Goal: Task Accomplishment & Management: Use online tool/utility

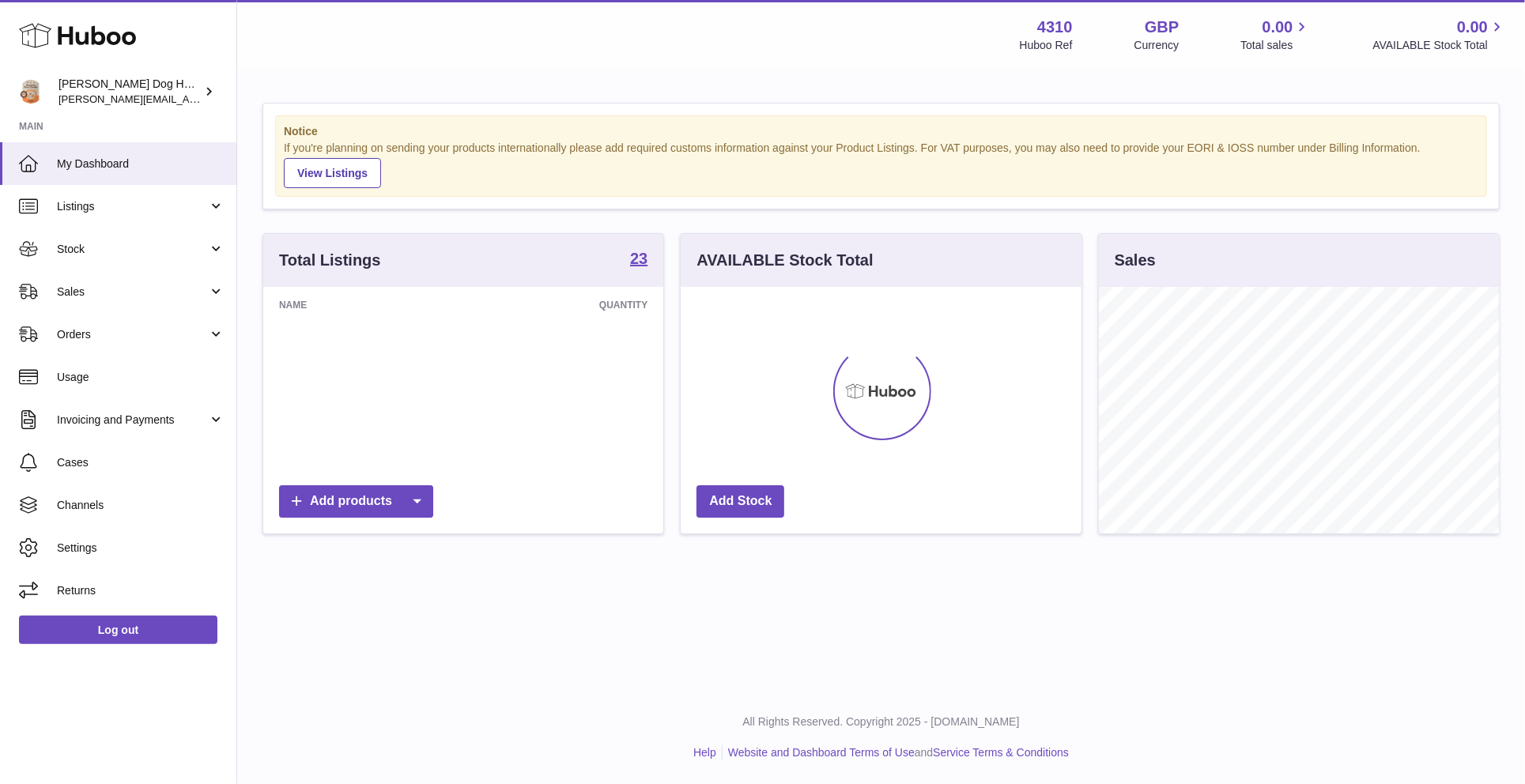
scroll to position [247, 400]
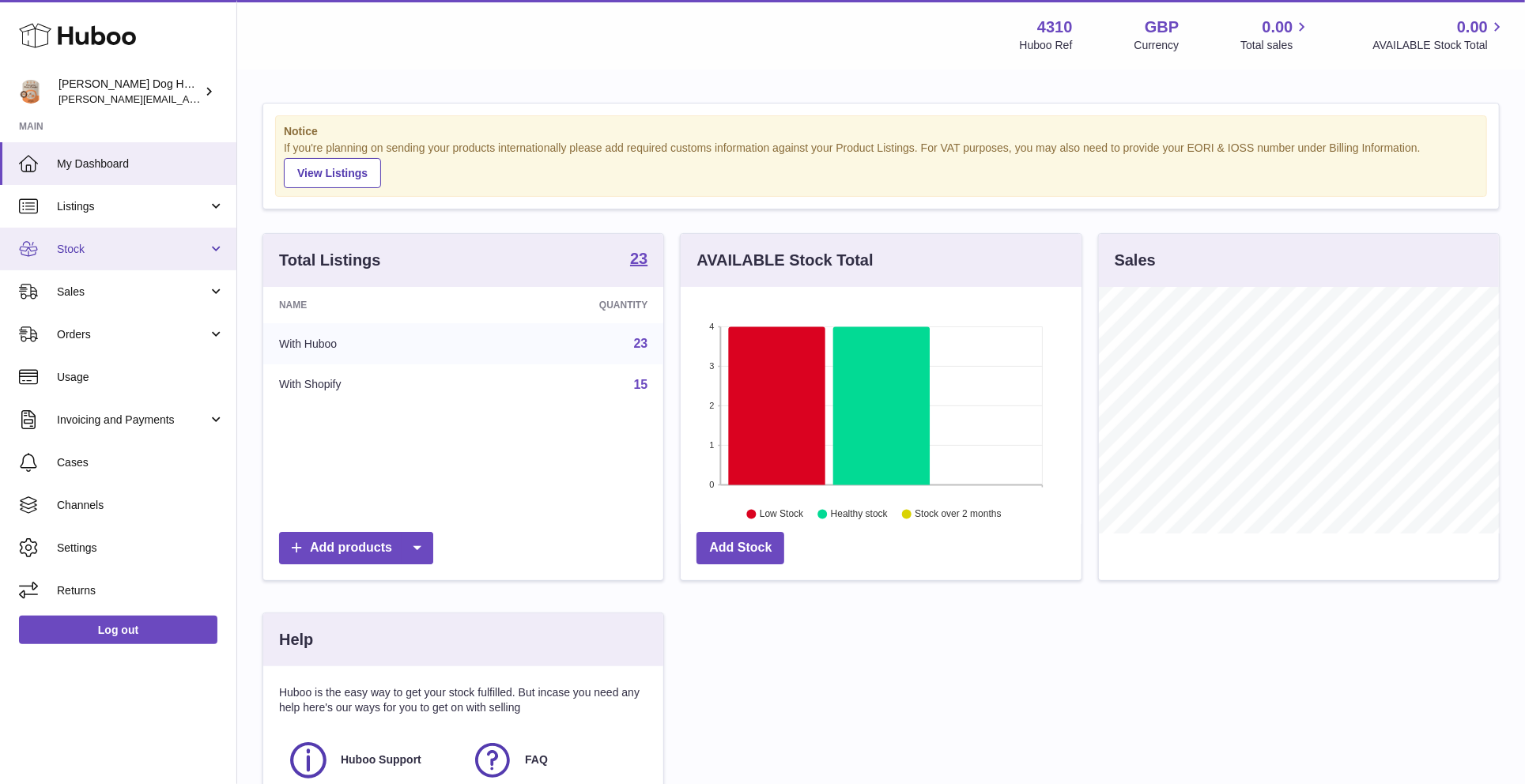
click at [158, 245] on span "Stock" at bounding box center [133, 250] width 151 height 15
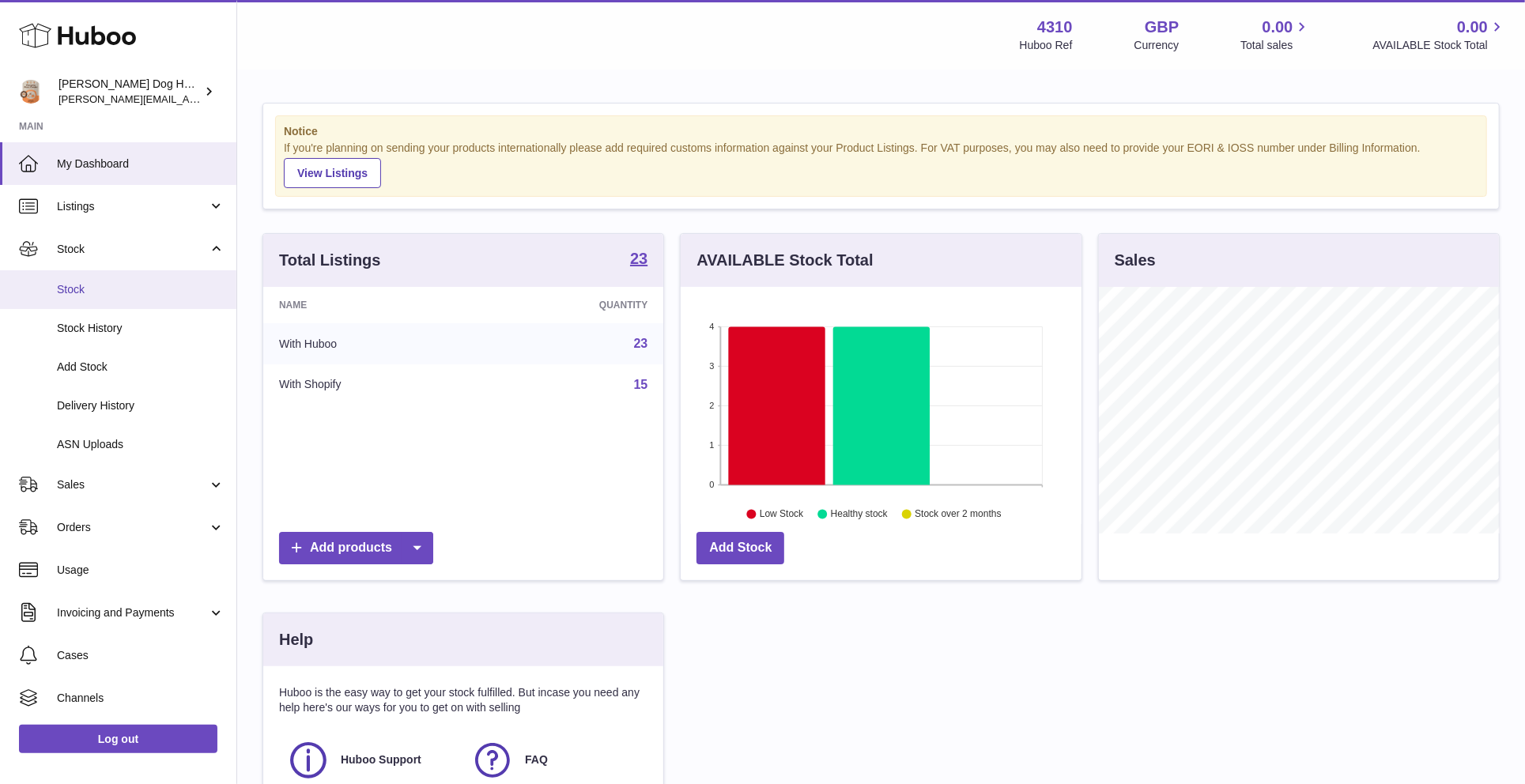
click at [170, 276] on link "Stock" at bounding box center [118, 290] width 236 height 39
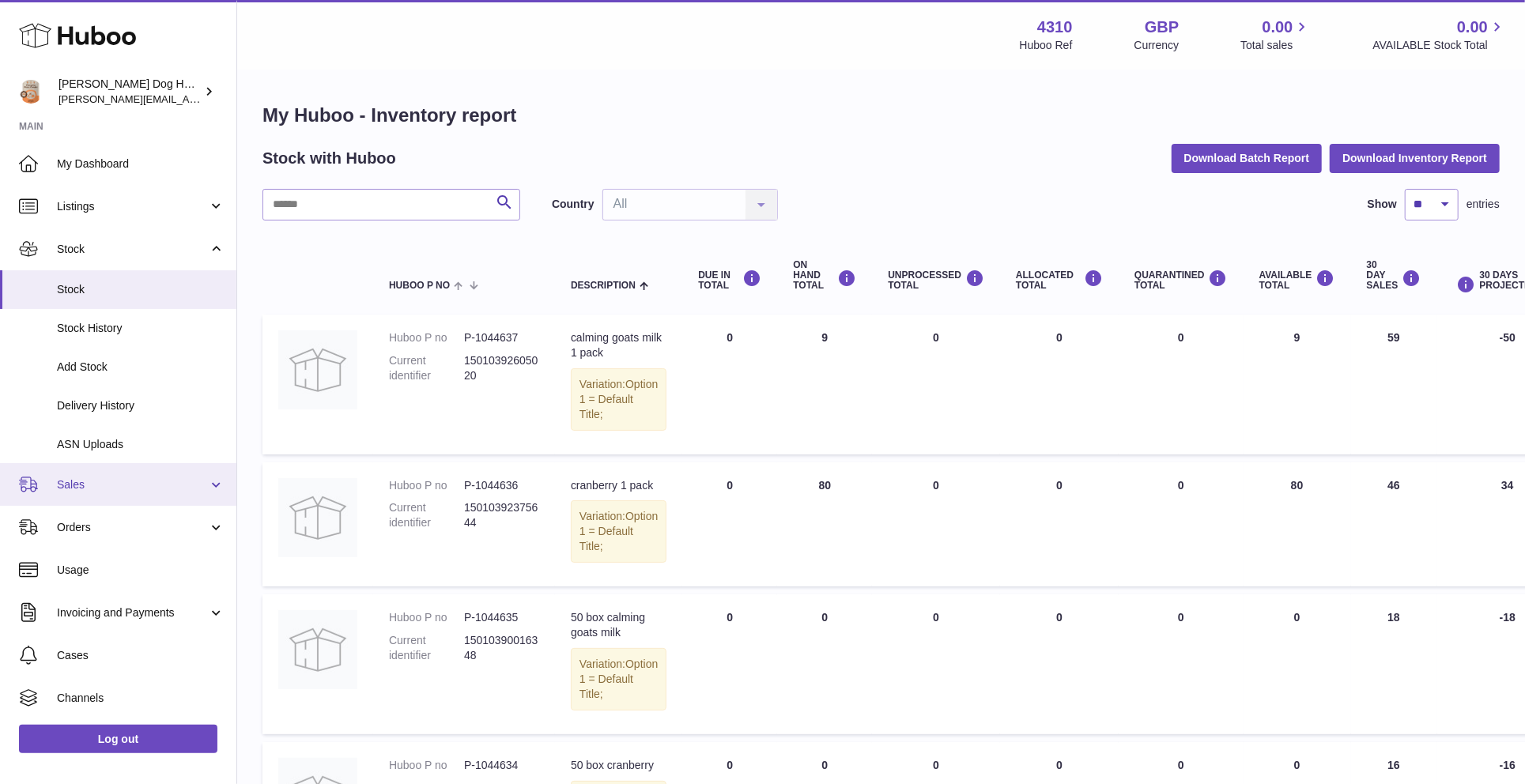
click at [126, 491] on span "Sales" at bounding box center [133, 485] width 151 height 15
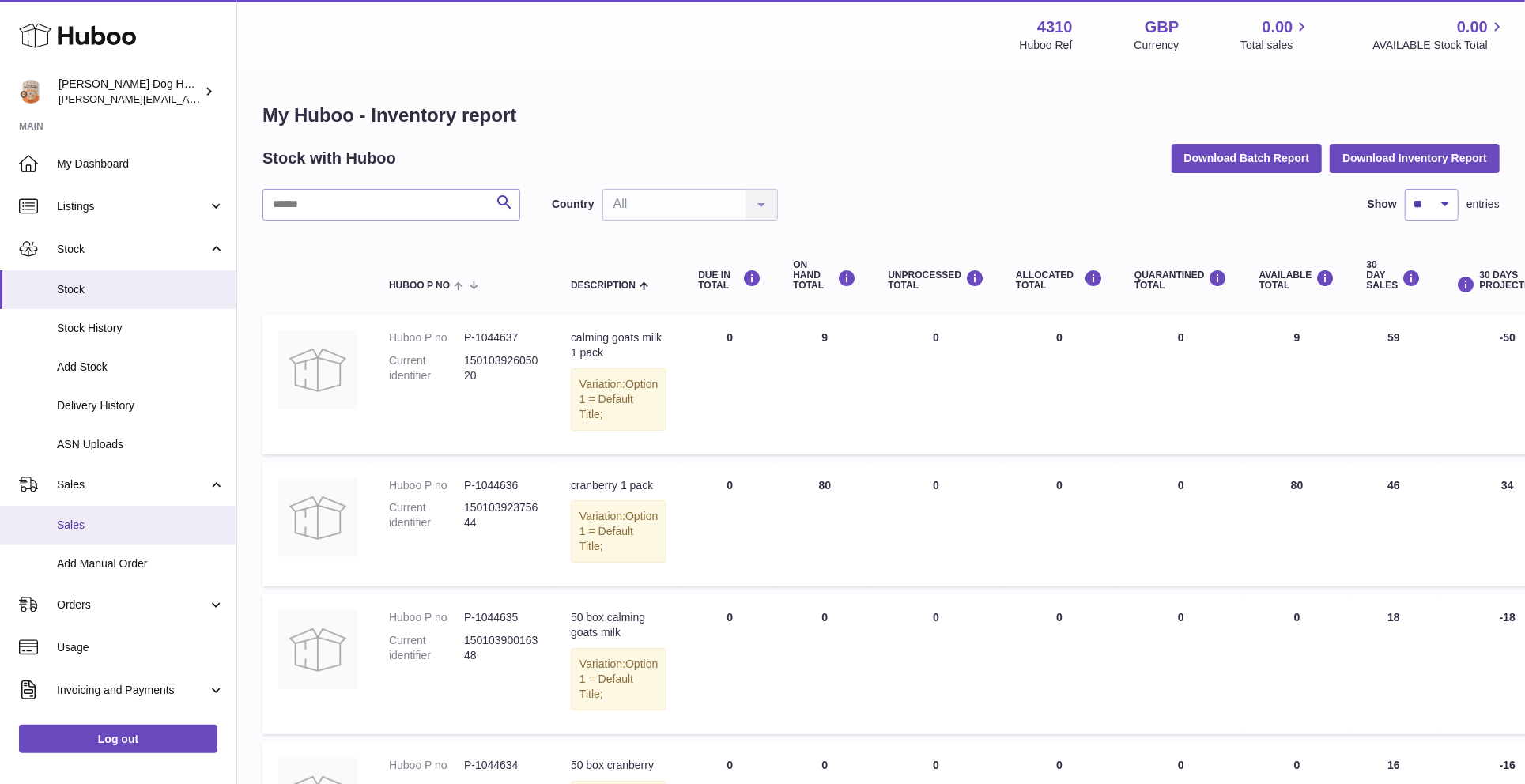
click at [126, 523] on span "Sales" at bounding box center [141, 526] width 167 height 15
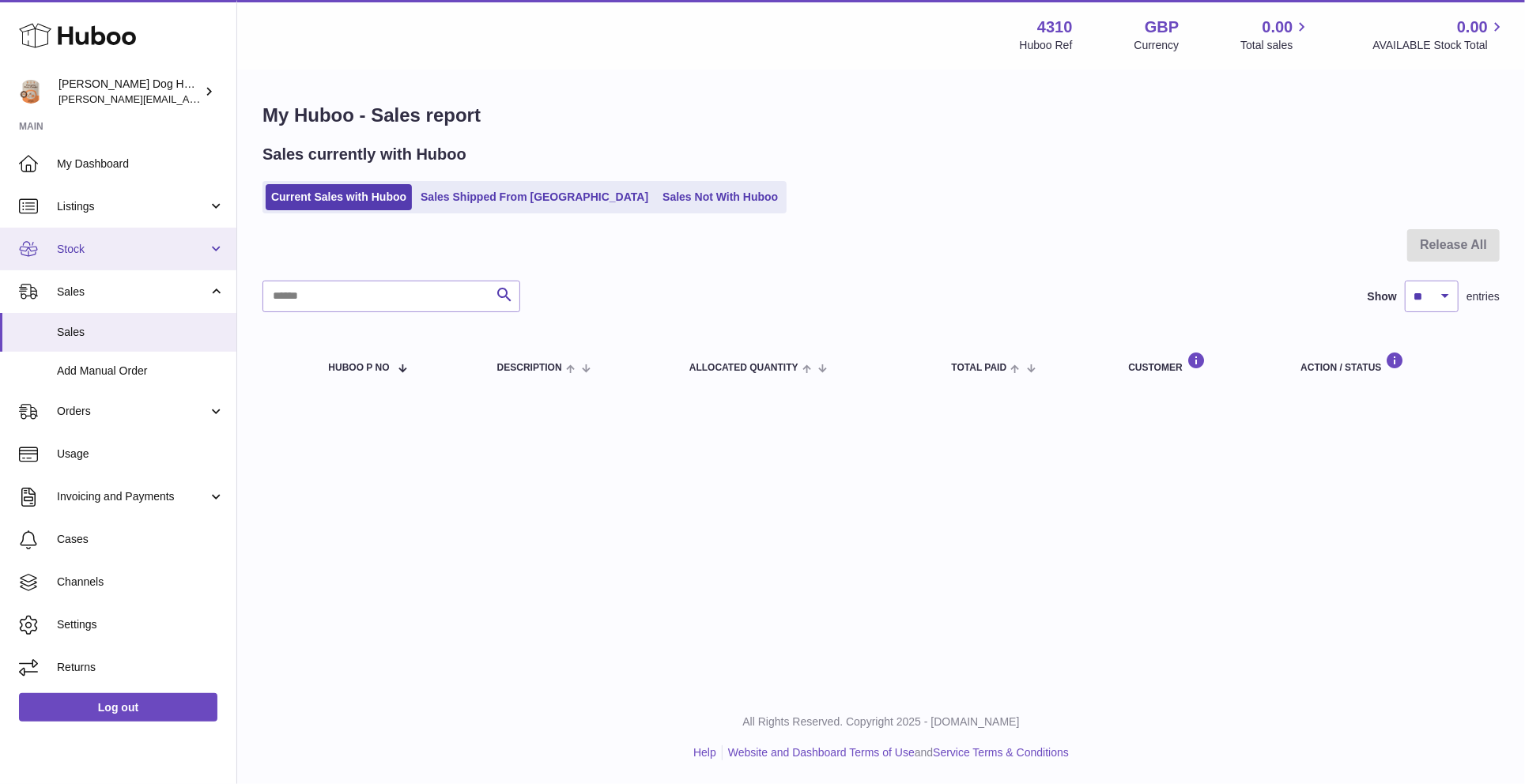
click at [131, 267] on link "Stock" at bounding box center [118, 249] width 236 height 43
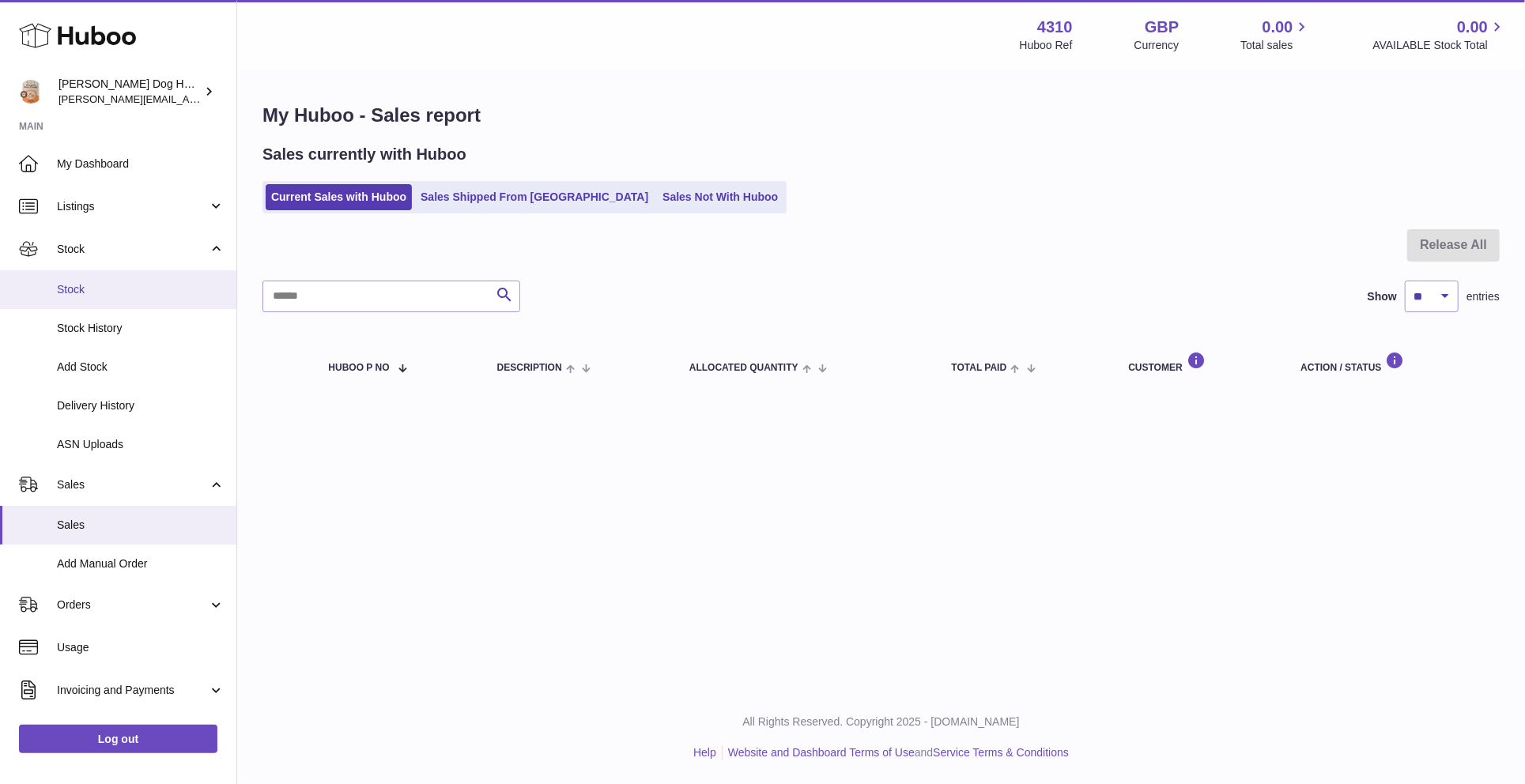
click at [131, 294] on span "Stock" at bounding box center [141, 290] width 167 height 15
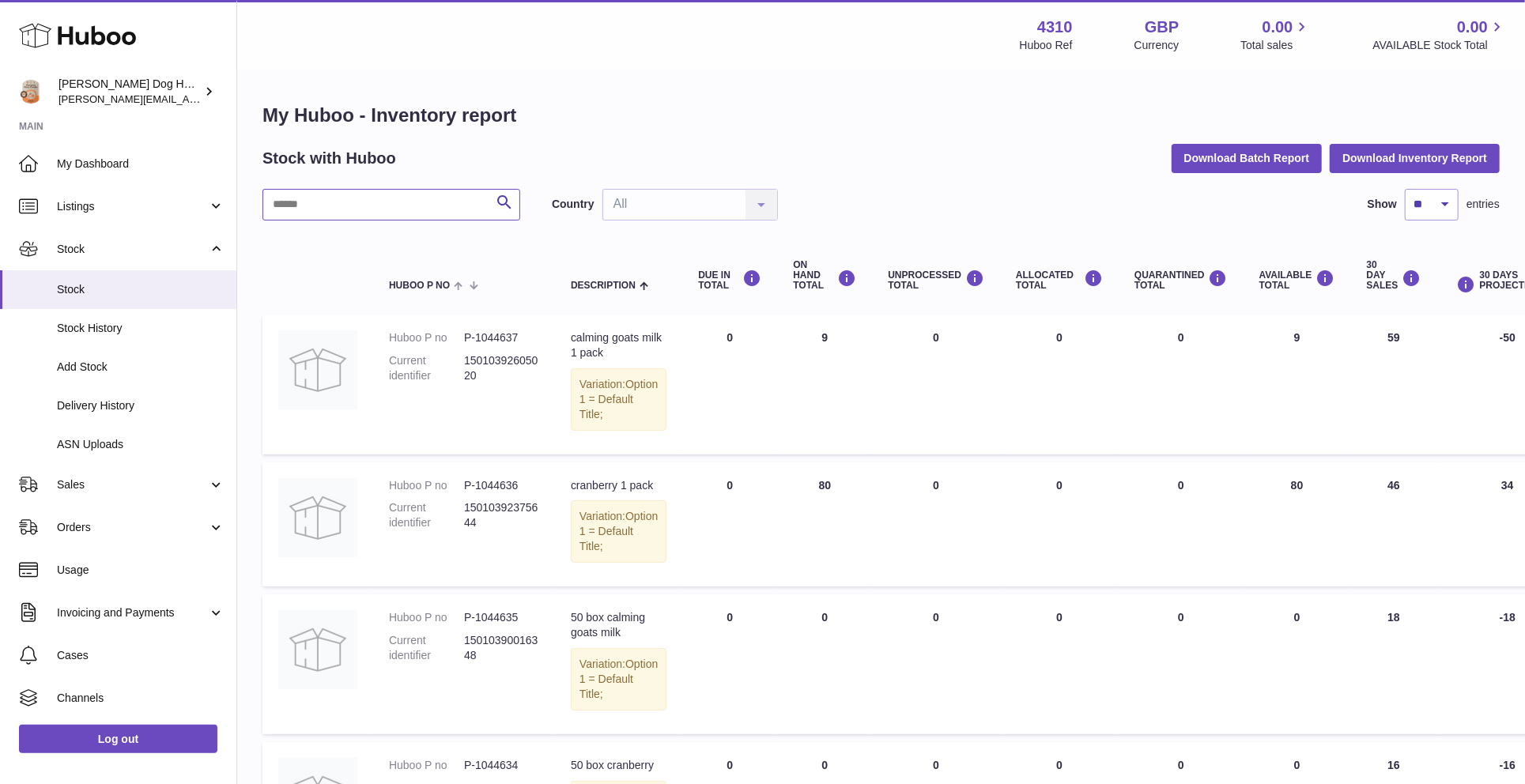
click at [318, 203] on input "text" at bounding box center [392, 205] width 258 height 32
type input "****"
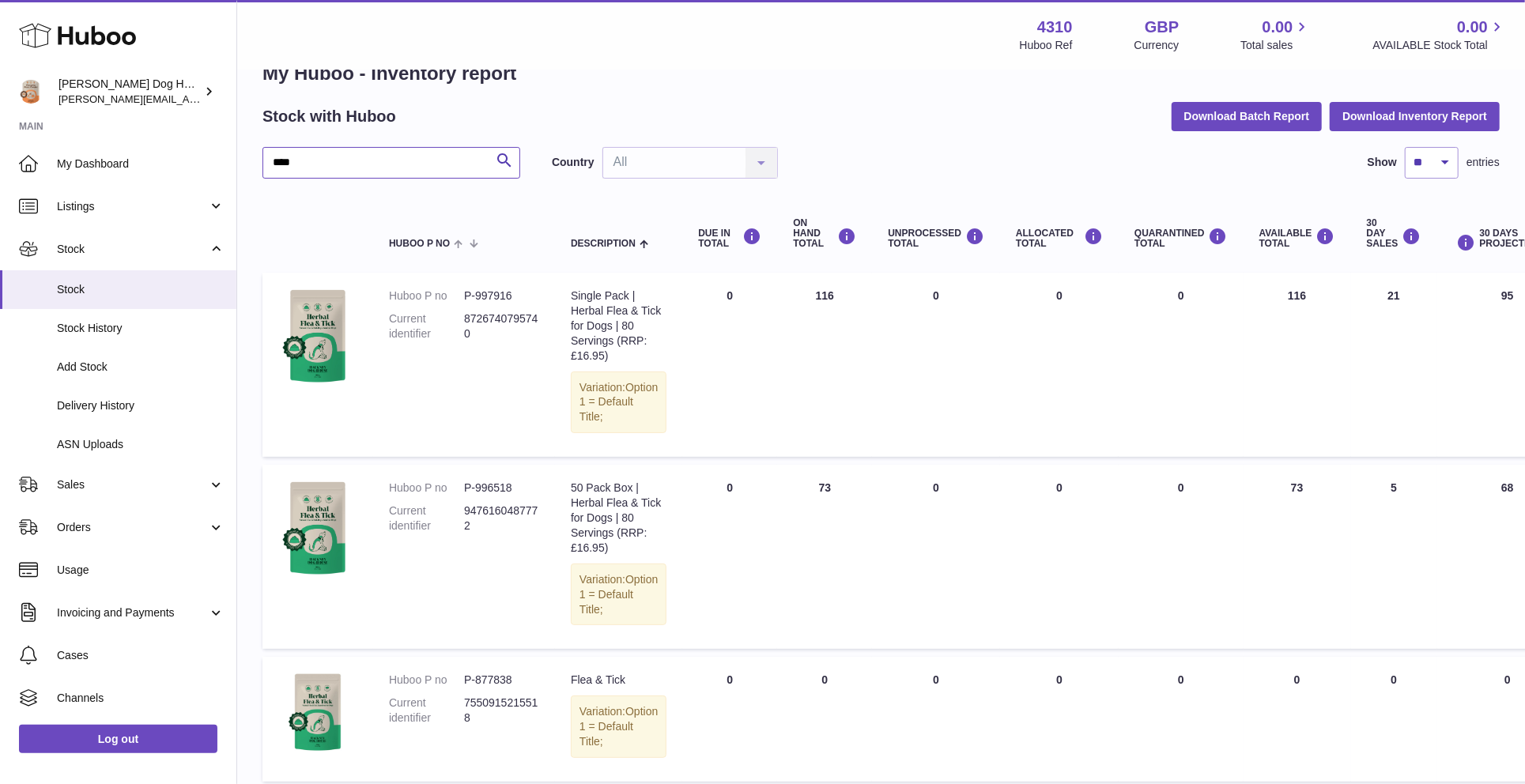
scroll to position [48, 0]
